Goal: Register for event/course

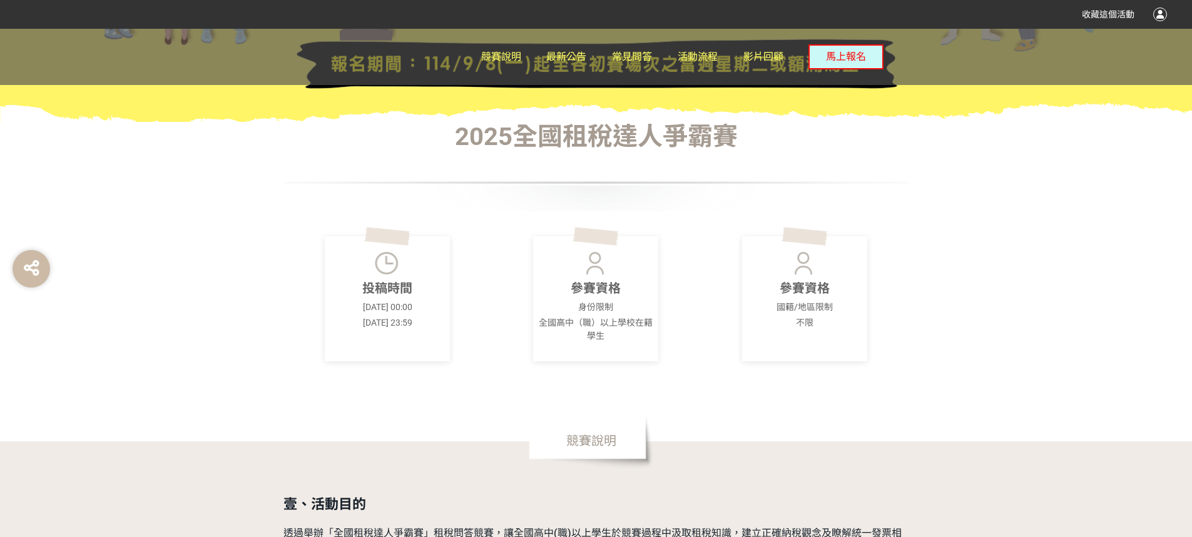
scroll to position [375, 0]
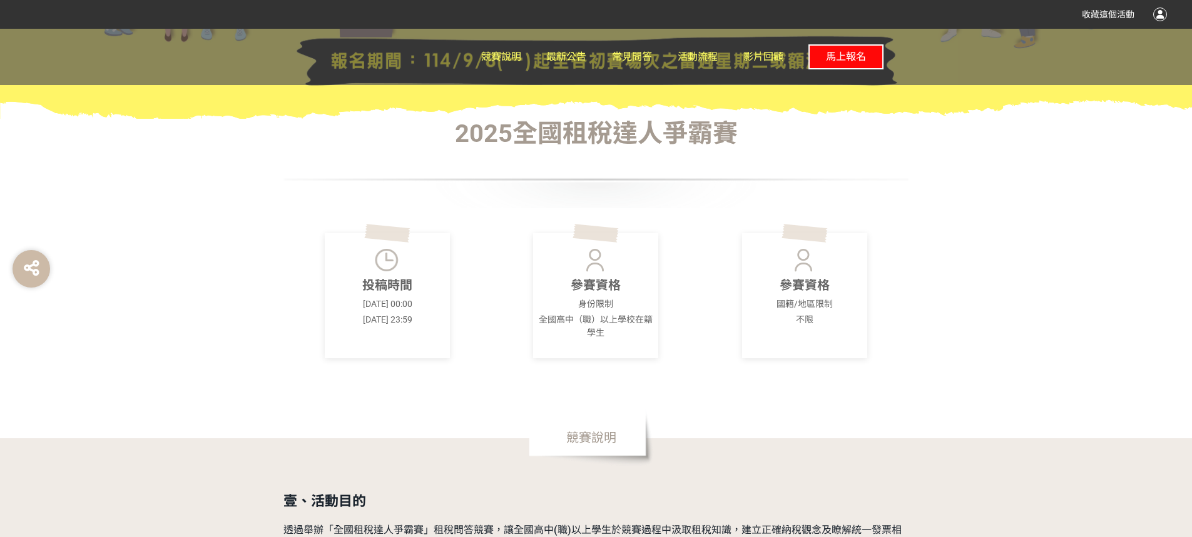
click at [858, 60] on span "馬上報名" at bounding box center [846, 57] width 40 height 12
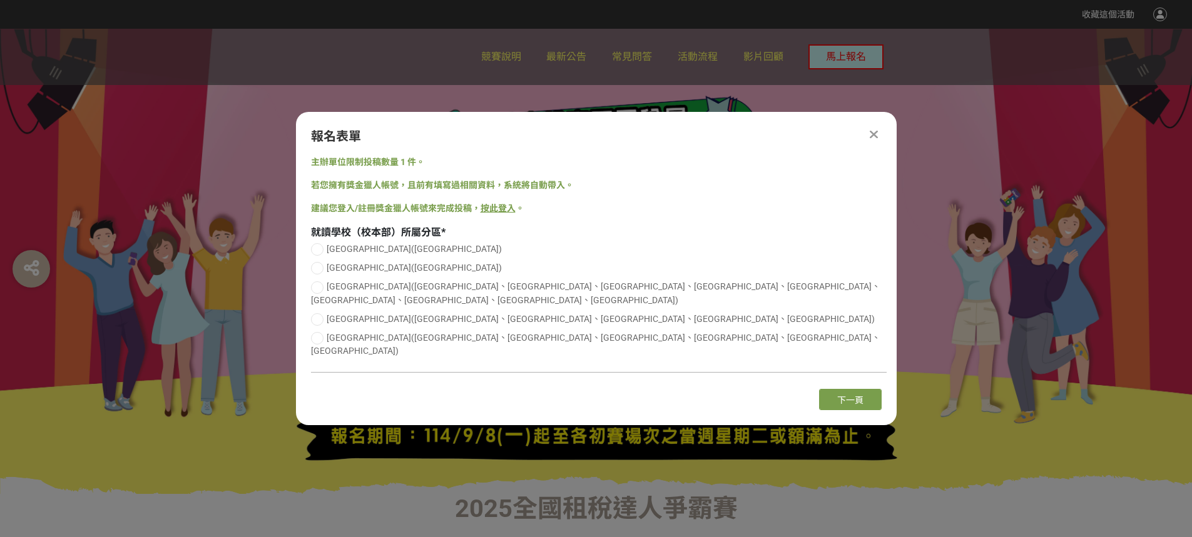
scroll to position [0, 0]
click at [368, 337] on span "[GEOGRAPHIC_DATA]([GEOGRAPHIC_DATA]、[GEOGRAPHIC_DATA]、[GEOGRAPHIC_DATA]、[GEOGRA…" at bounding box center [595, 344] width 569 height 23
click at [320, 337] on input "[GEOGRAPHIC_DATA]([GEOGRAPHIC_DATA]、[GEOGRAPHIC_DATA]、[GEOGRAPHIC_DATA]、[GEOGRA…" at bounding box center [315, 338] width 8 height 8
radio input "false"
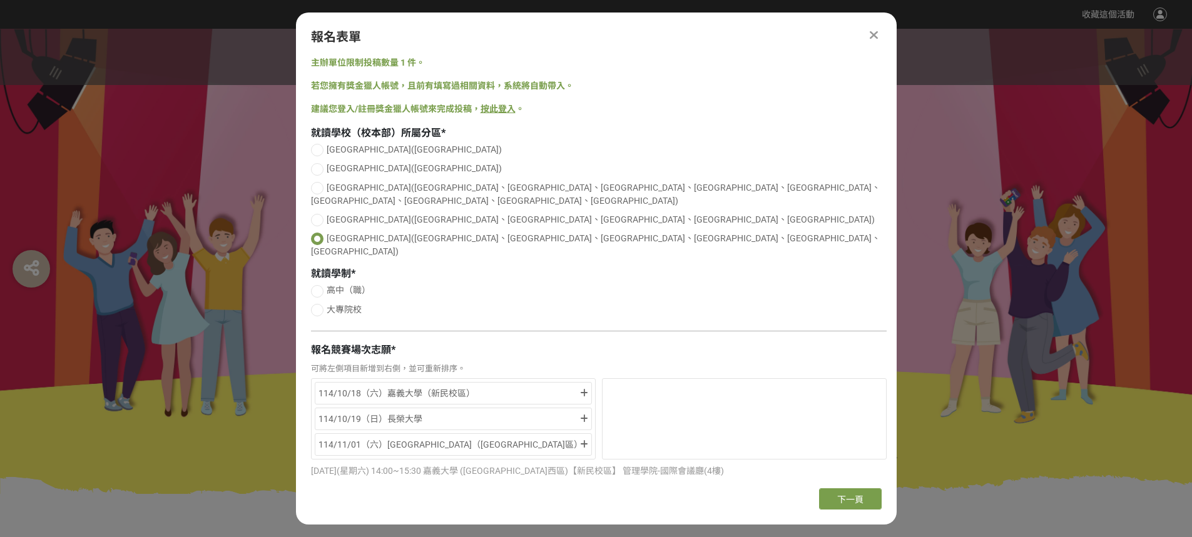
click at [347, 285] on span "高中（職）" at bounding box center [348, 290] width 44 height 10
click at [320, 287] on input "高中（職）" at bounding box center [315, 291] width 8 height 8
radio input "false"
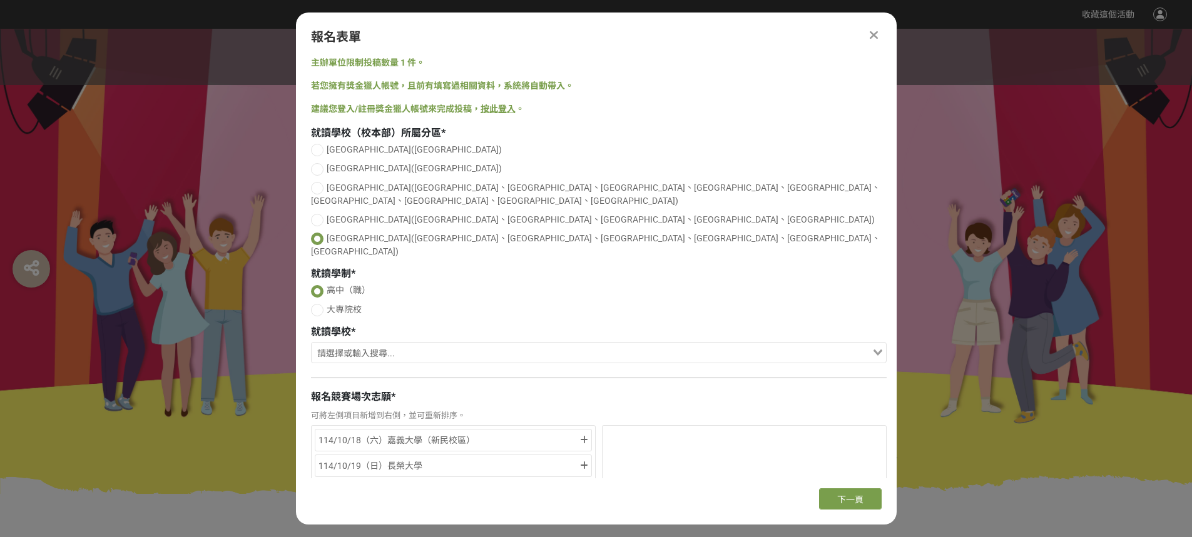
click at [487, 345] on input "Search for option" at bounding box center [591, 354] width 557 height 18
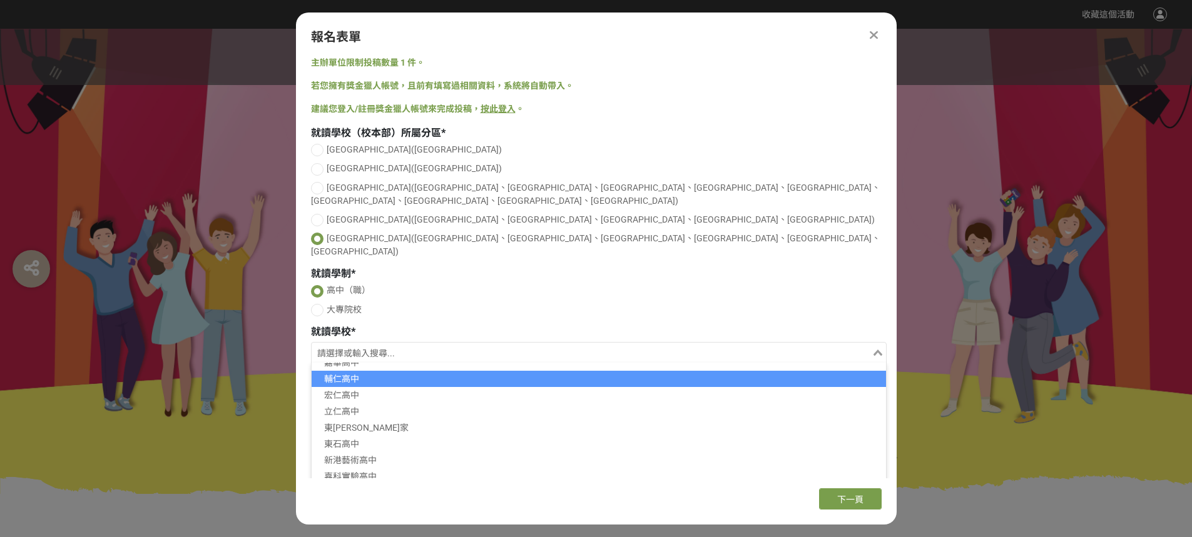
scroll to position [117, 0]
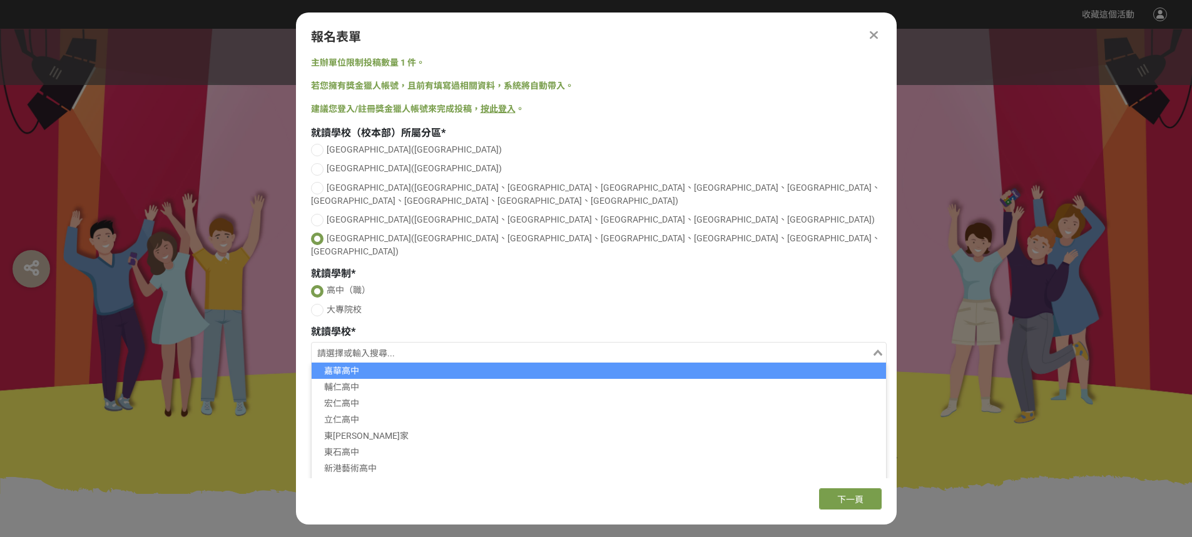
click at [460, 345] on input "Search for option" at bounding box center [591, 354] width 557 height 18
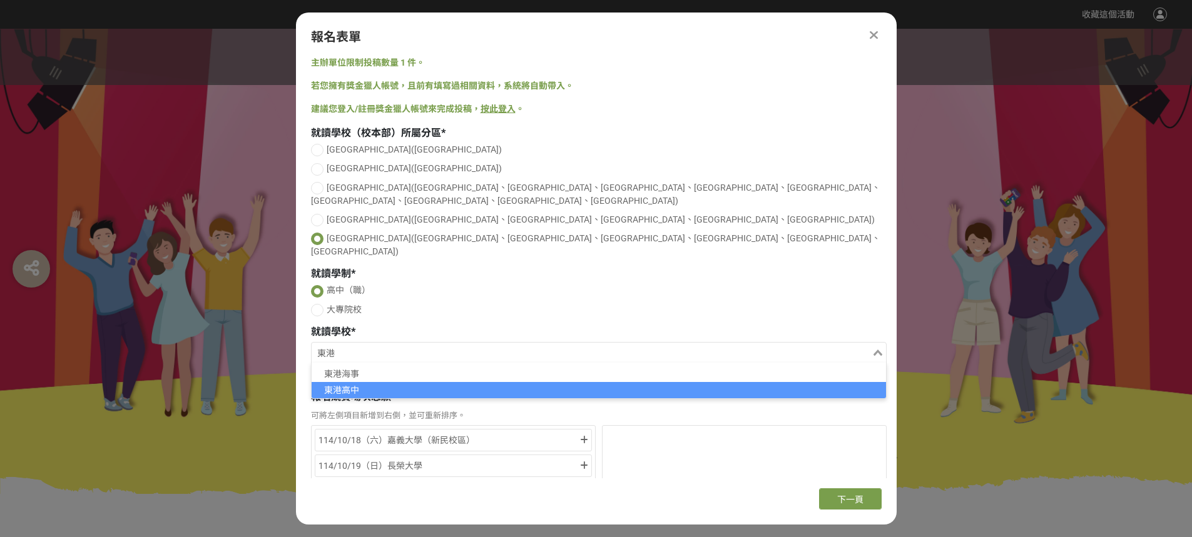
click at [423, 382] on li "東港高中" at bounding box center [598, 390] width 574 height 16
type input "東港"
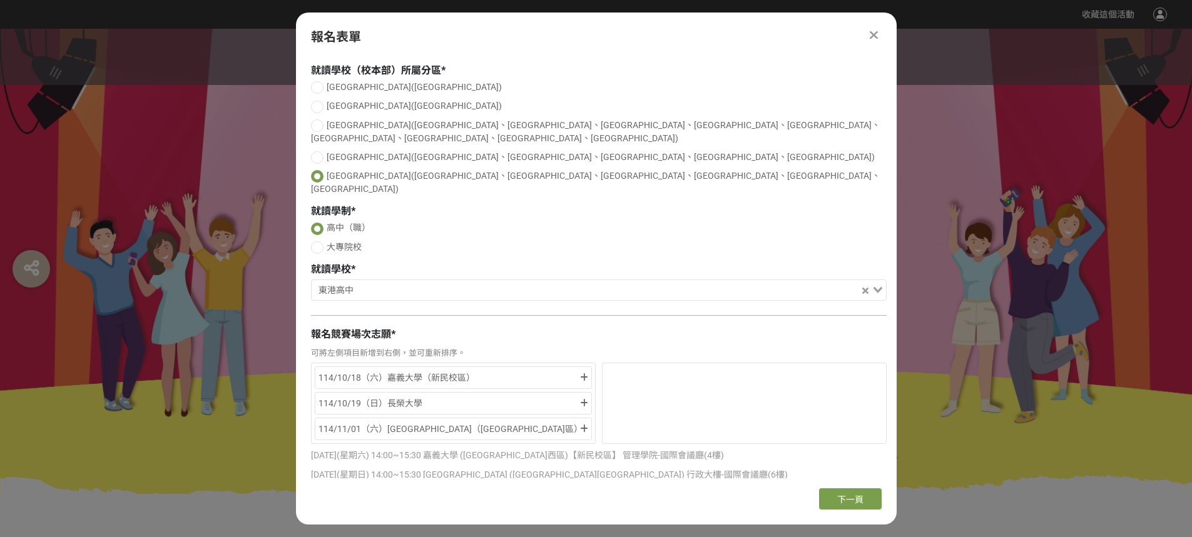
scroll to position [125, 0]
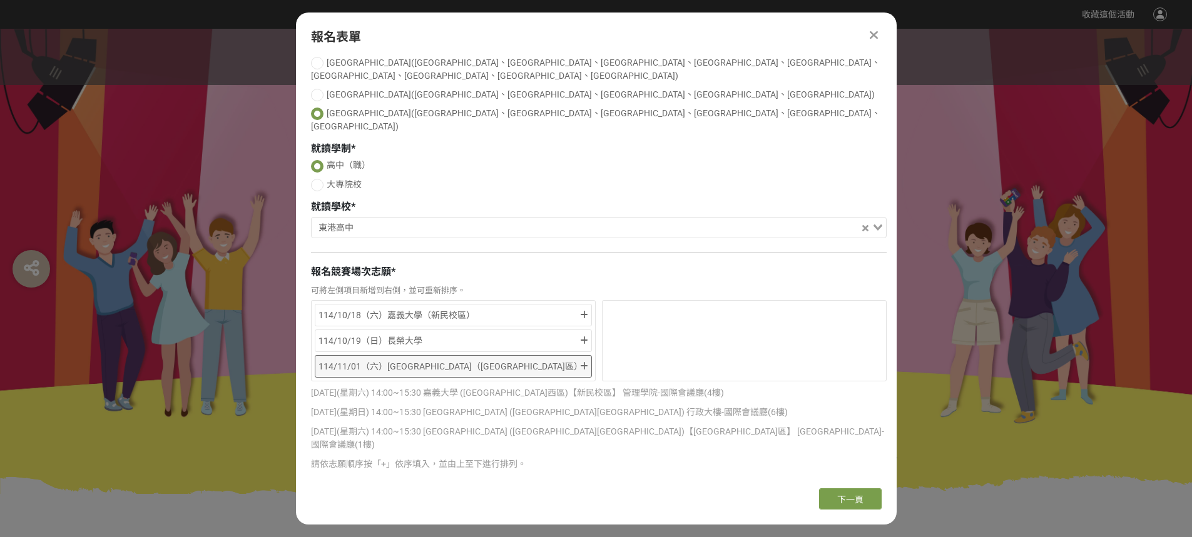
click at [585, 362] on icon at bounding box center [584, 366] width 8 height 9
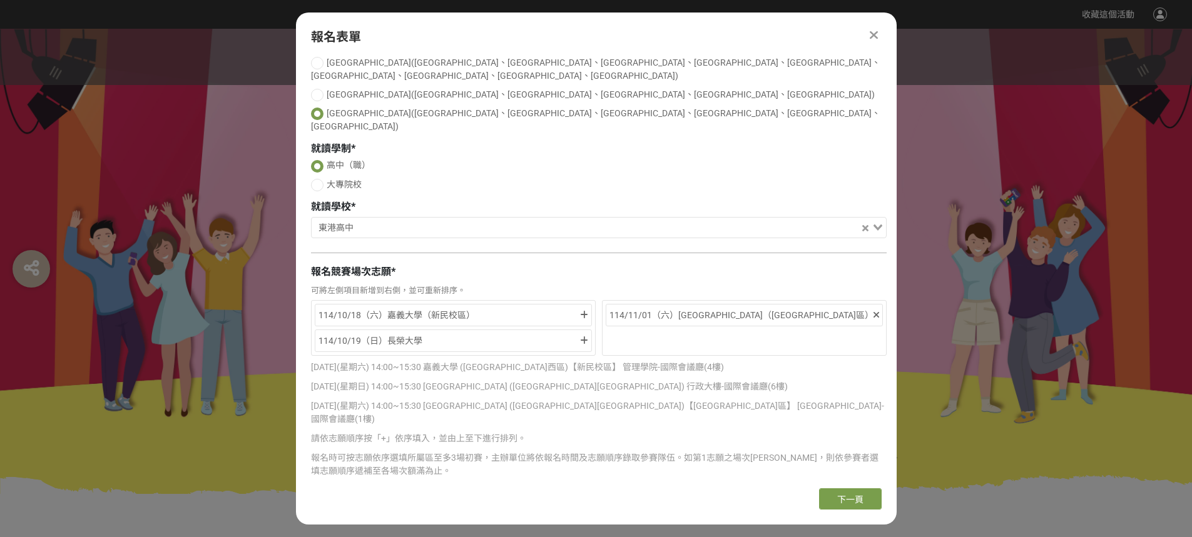
scroll to position [149, 0]
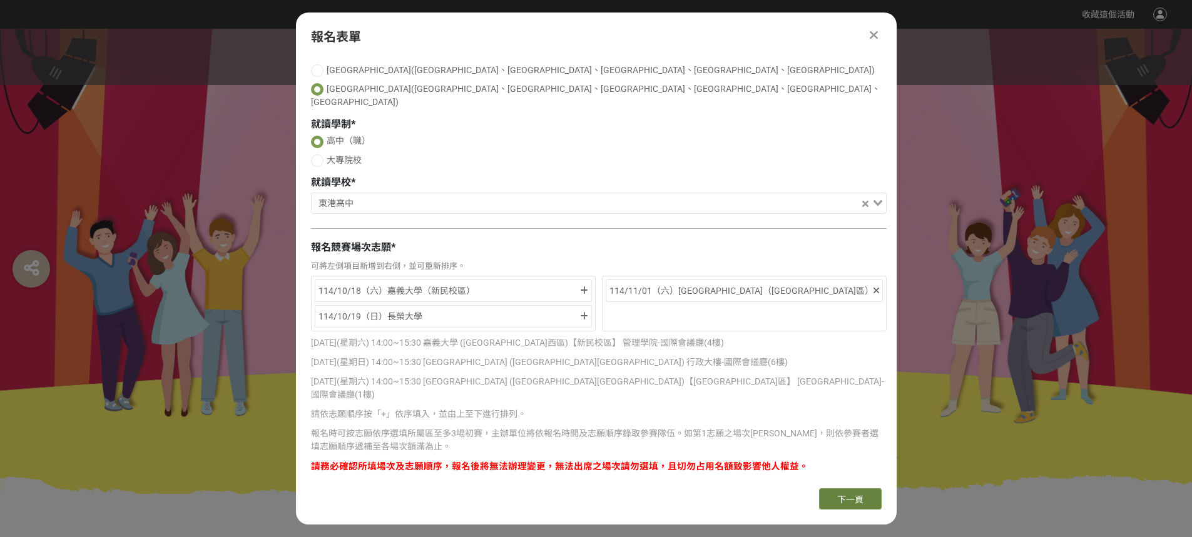
click at [854, 489] on button "下一頁" at bounding box center [850, 498] width 63 height 21
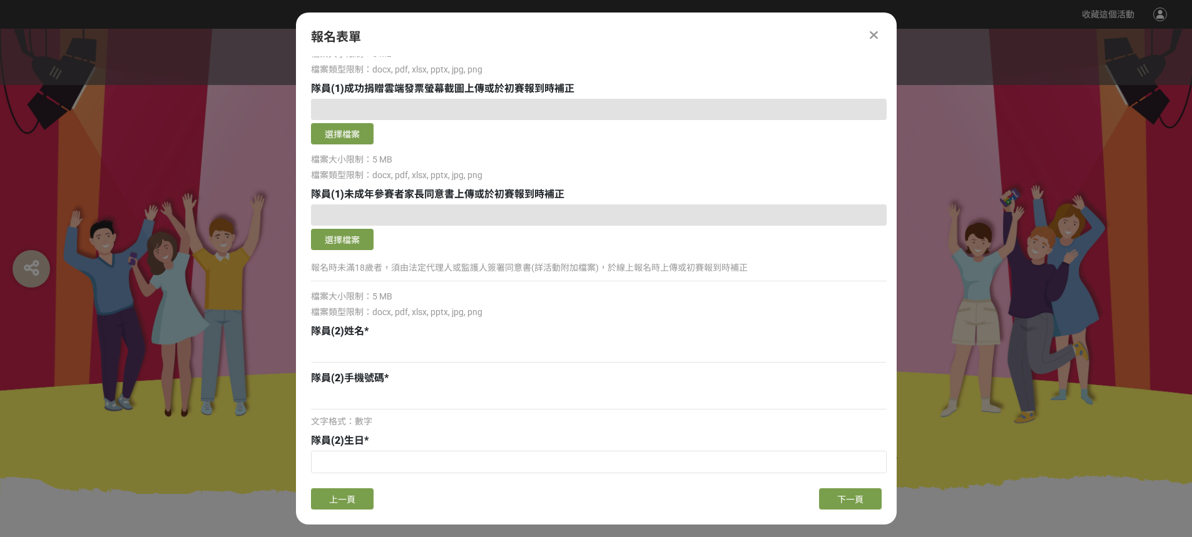
scroll to position [1463, 0]
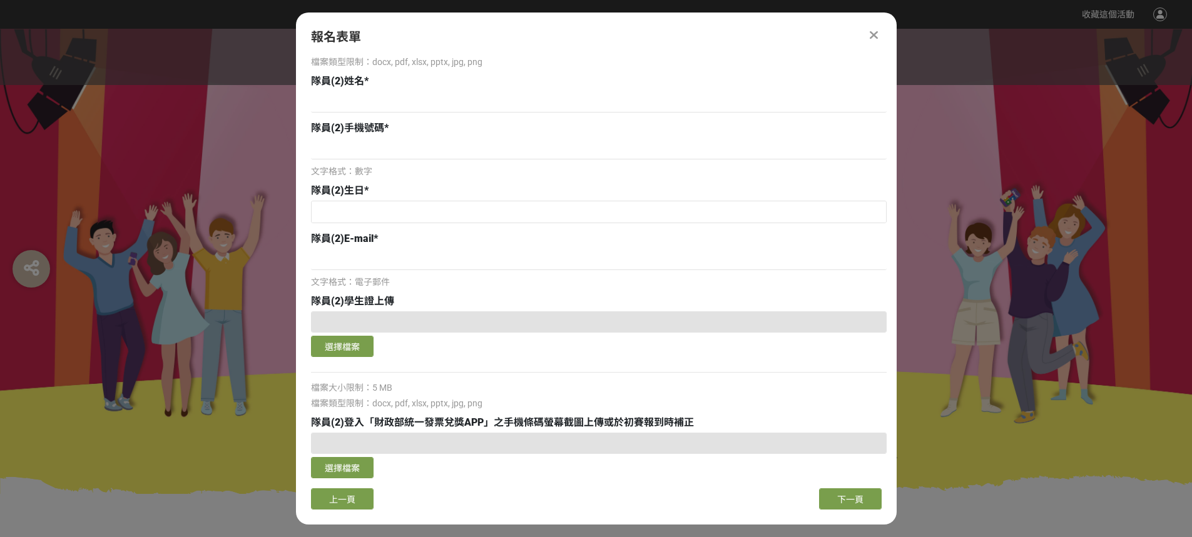
click at [870, 36] on icon at bounding box center [873, 35] width 8 height 13
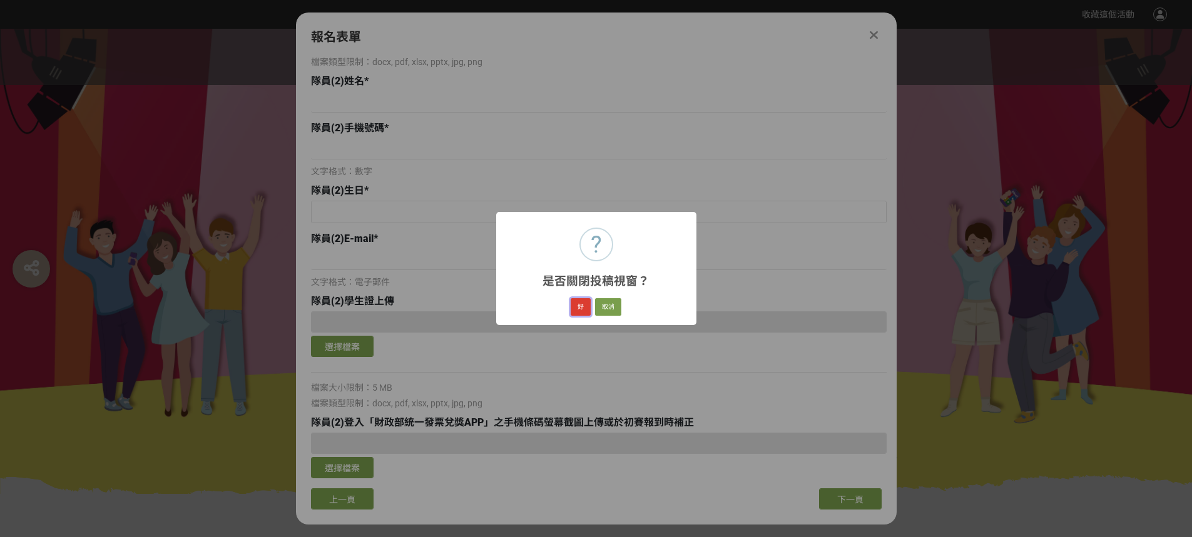
click at [579, 308] on button "好" at bounding box center [580, 307] width 20 height 18
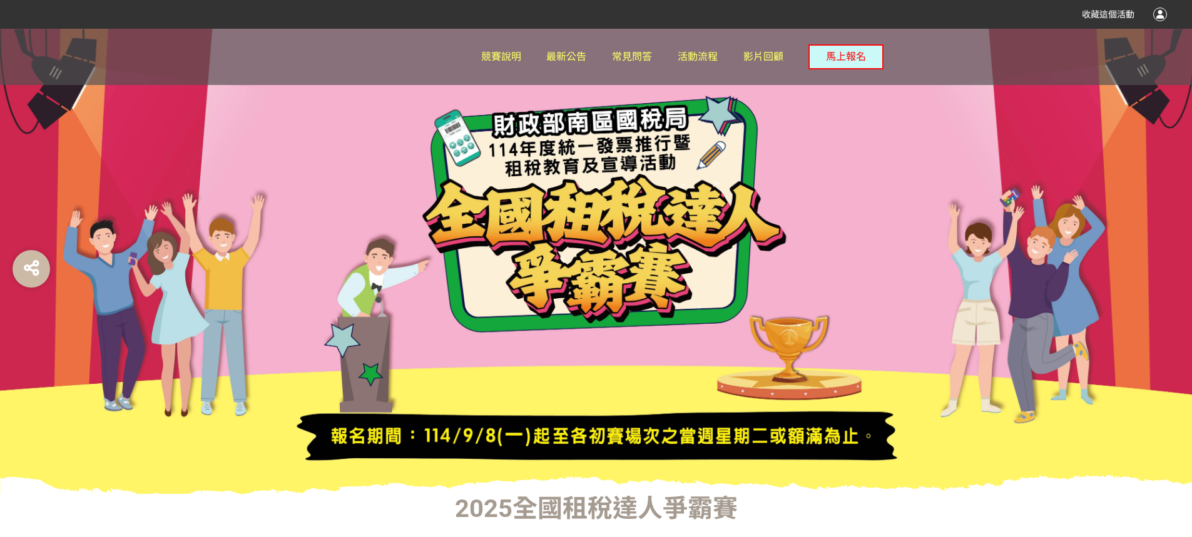
scroll to position [130, 0]
